Goal: Information Seeking & Learning: Find specific fact

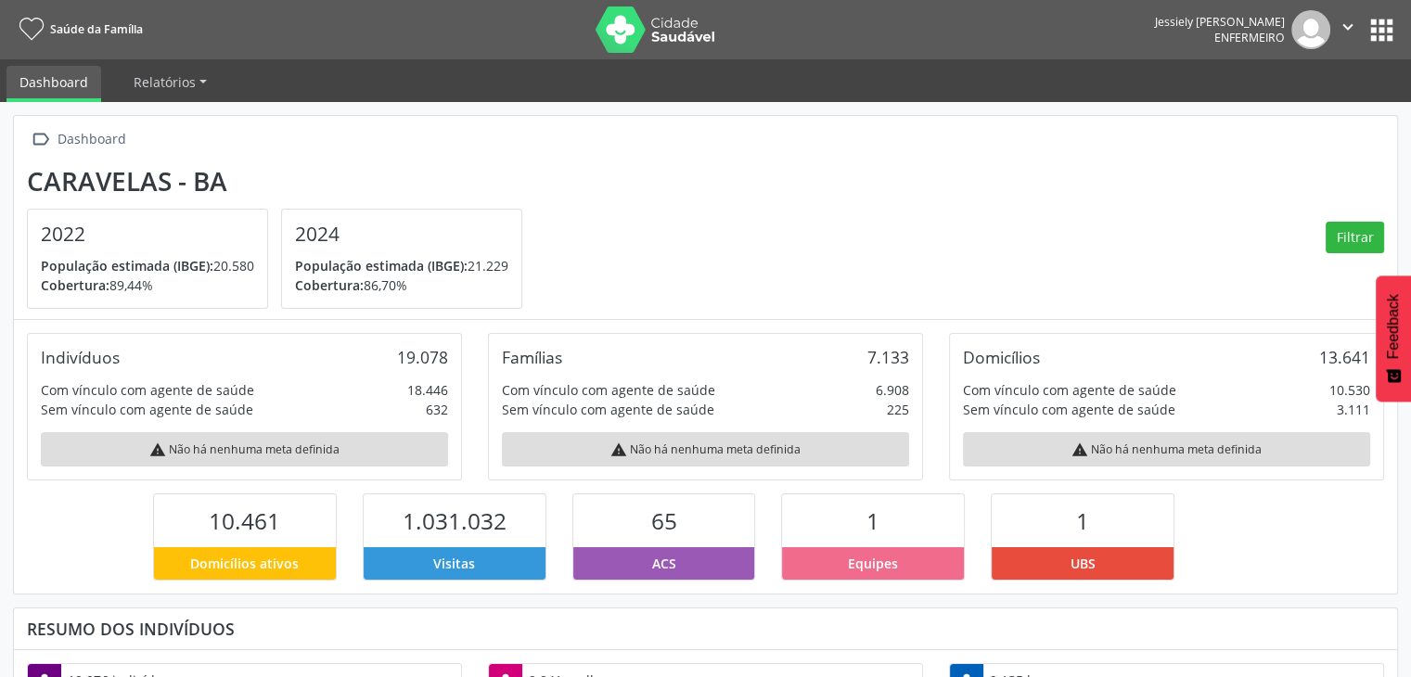
scroll to position [305, 461]
click at [1387, 28] on button "apps" at bounding box center [1381, 30] width 32 height 32
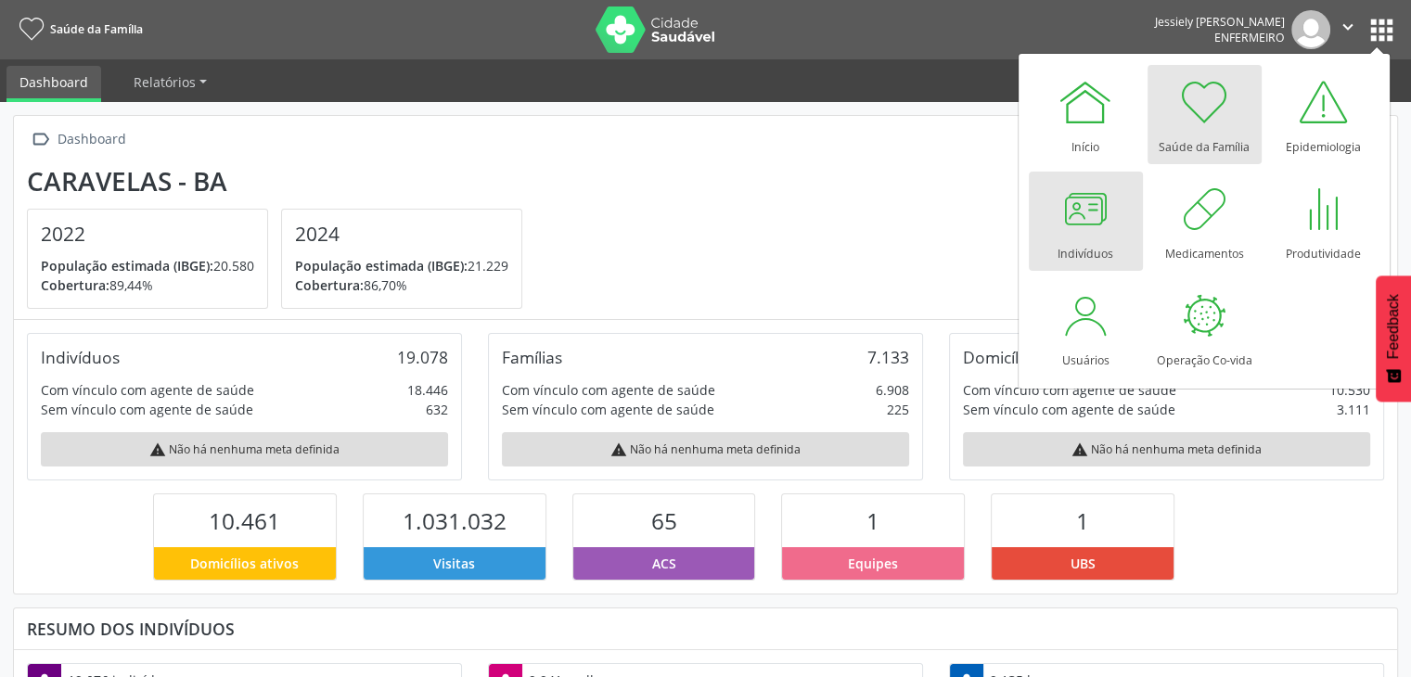
click at [1076, 237] on div "Indivíduos" at bounding box center [1085, 249] width 56 height 25
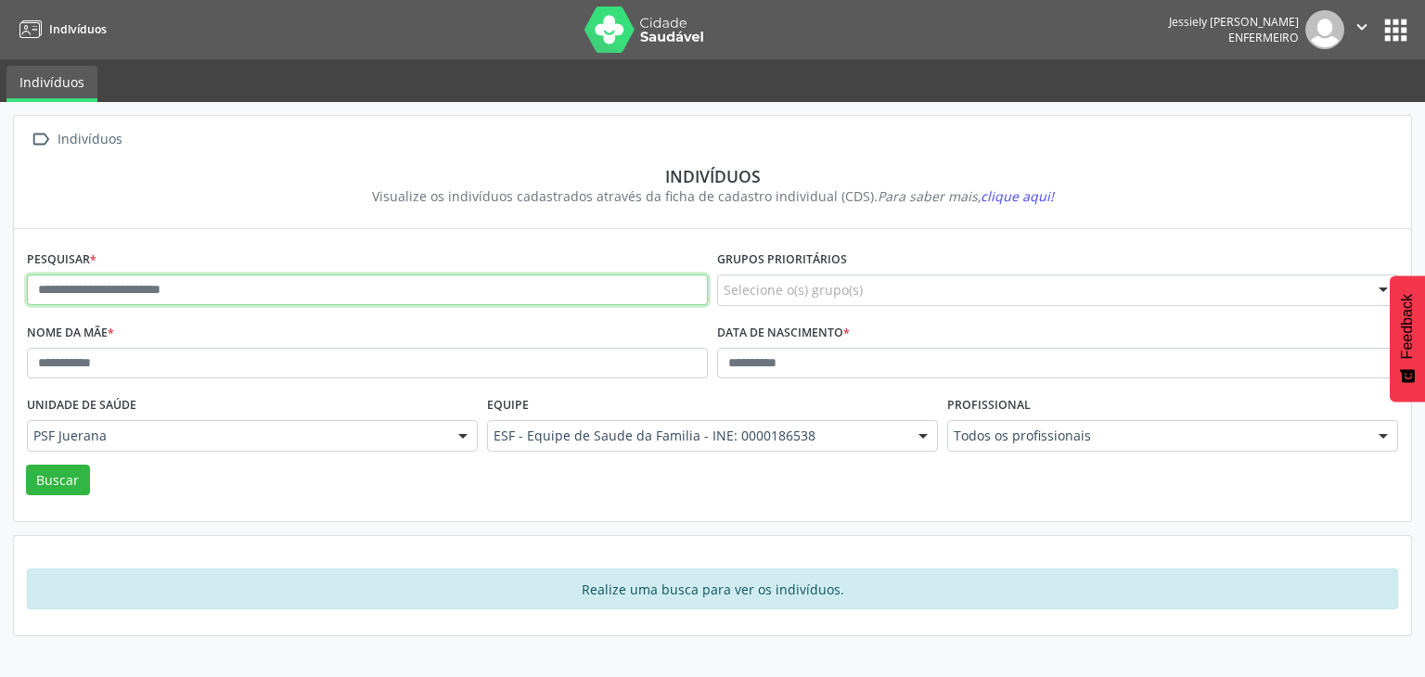
click at [634, 295] on input "text" at bounding box center [367, 291] width 681 height 32
type input "**********"
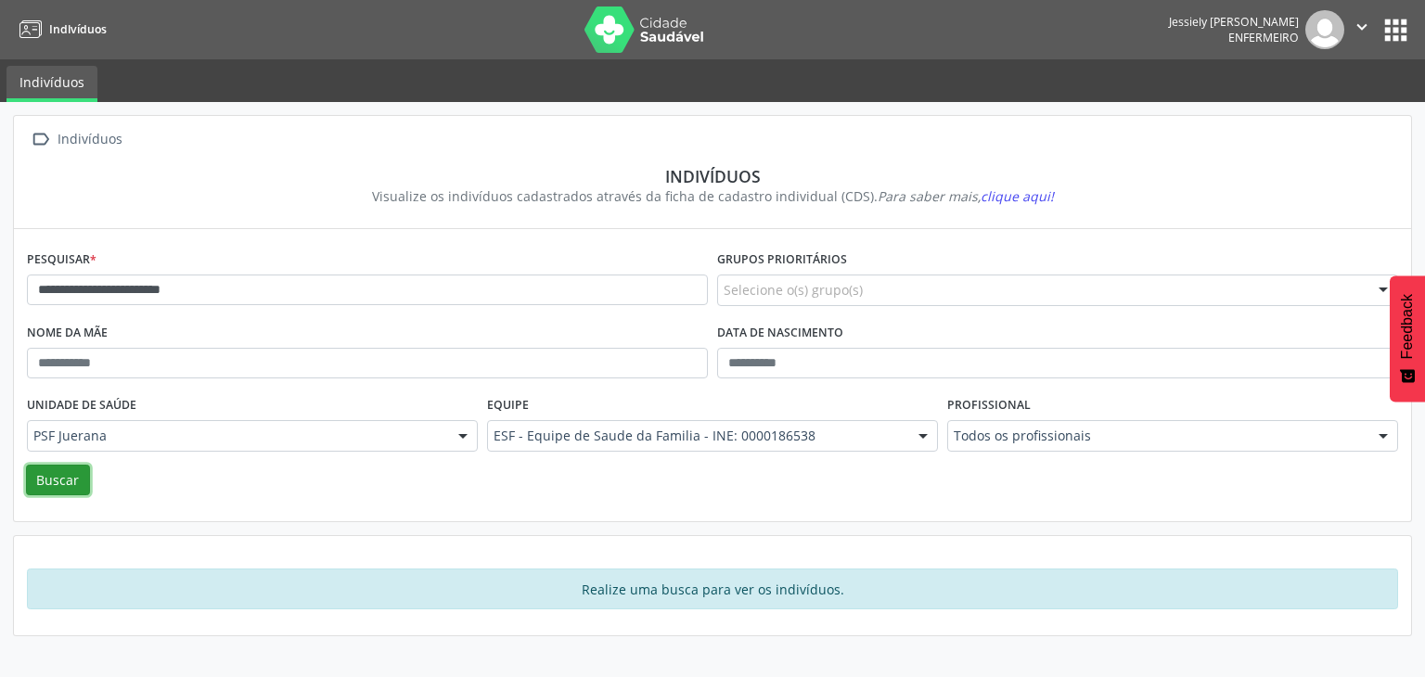
click at [64, 469] on button "Buscar" at bounding box center [58, 481] width 64 height 32
